Goal: Go to known website: Access a specific website the user already knows

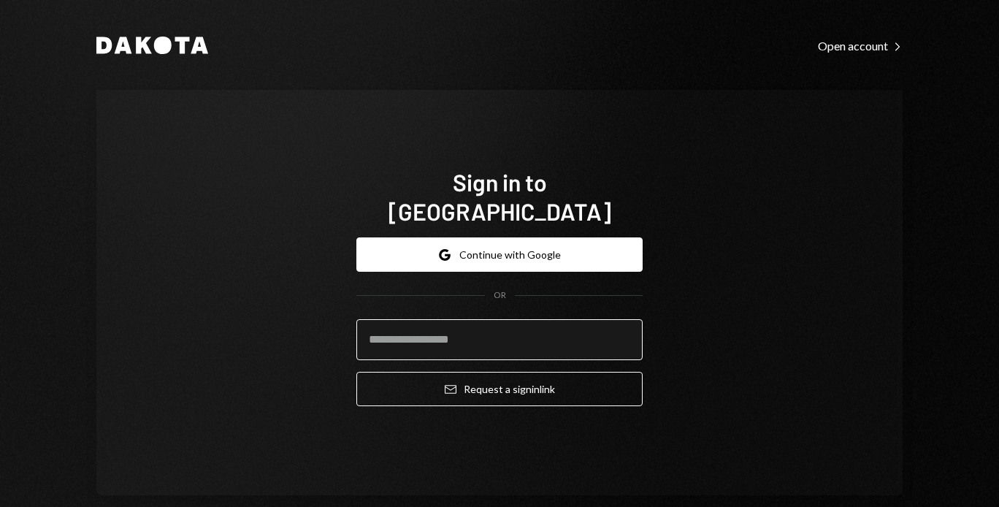
click at [459, 326] on input "email" at bounding box center [499, 339] width 286 height 41
type input "**********"
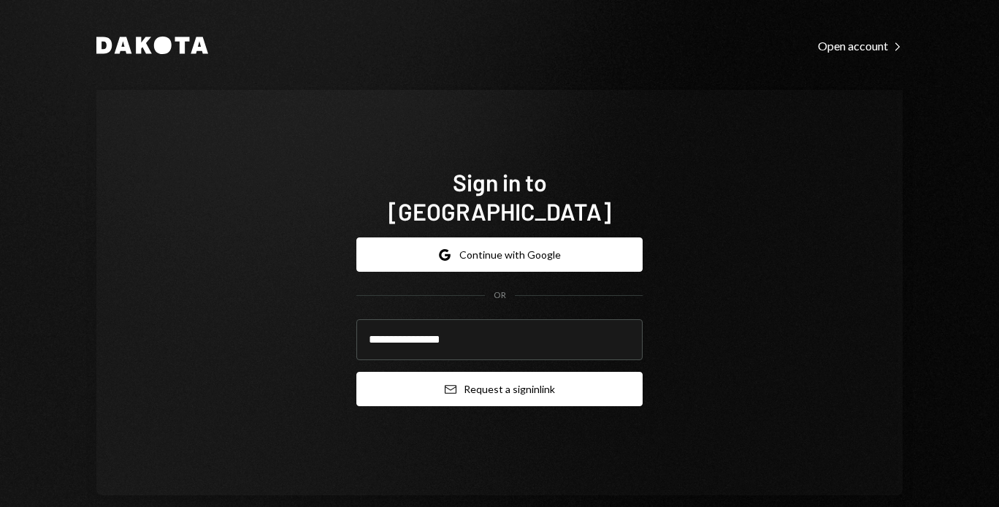
click at [450, 386] on button "Email Request a sign in link" at bounding box center [499, 389] width 286 height 34
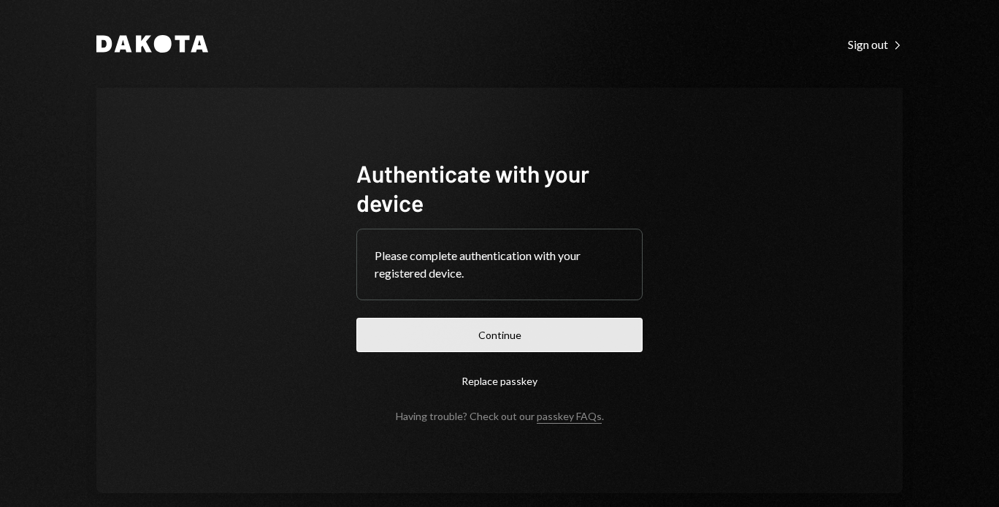
click at [429, 339] on button "Continue" at bounding box center [499, 335] width 286 height 34
